Goal: Find specific page/section: Find specific page/section

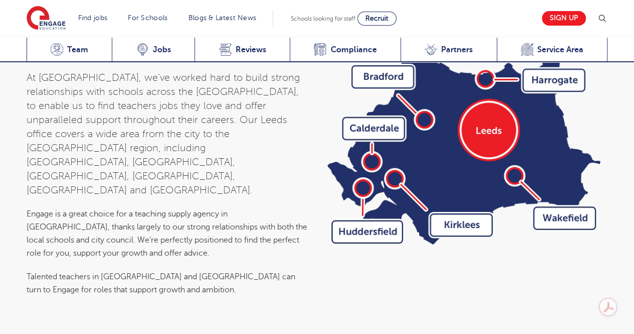
scroll to position [3299, 0]
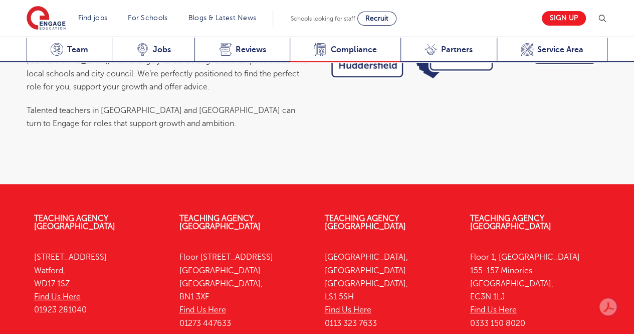
click at [353, 49] on span "Compliance" at bounding box center [353, 50] width 46 height 10
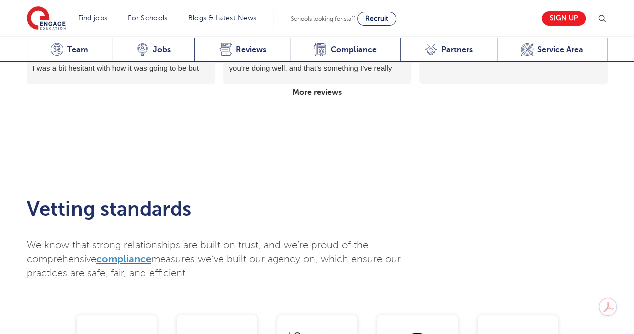
scroll to position [1689, 0]
click at [130, 252] on span "compliance" at bounding box center [123, 258] width 55 height 12
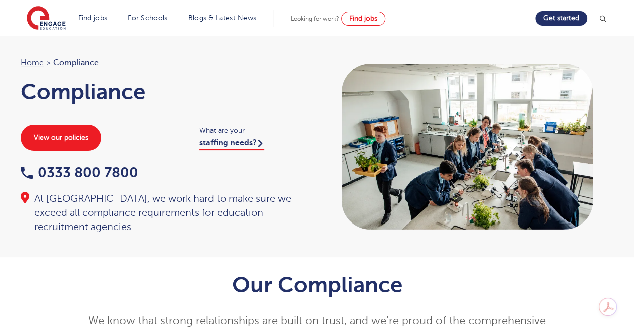
click at [320, 19] on span "Looking for work?" at bounding box center [315, 18] width 49 height 7
click at [362, 18] on span "Find jobs" at bounding box center [364, 19] width 28 height 8
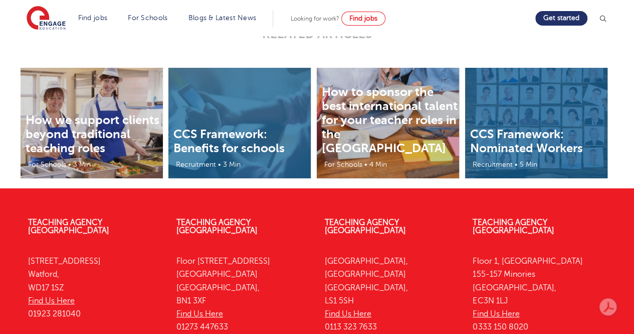
scroll to position [2006, 0]
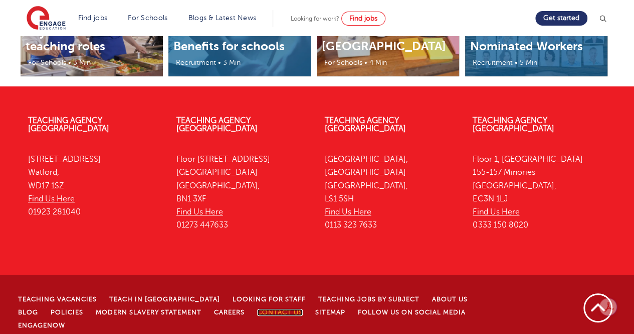
click at [257, 308] on link "Contact Us" at bounding box center [280, 311] width 46 height 7
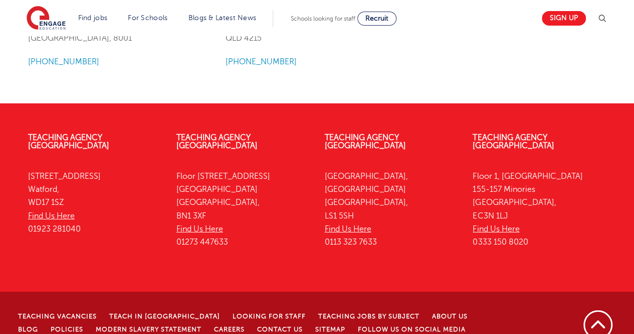
scroll to position [1361, 0]
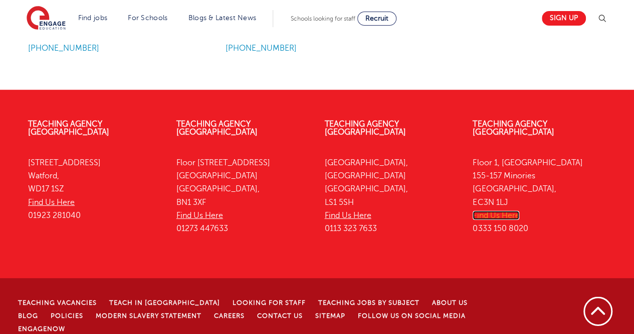
click at [483, 211] on link "Find Us Here" at bounding box center [496, 215] width 47 height 9
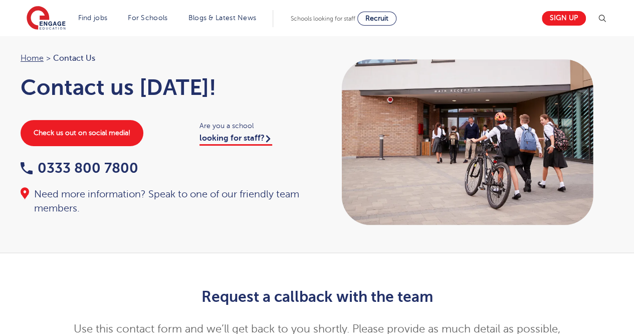
scroll to position [0, 0]
